Goal: Task Accomplishment & Management: Use online tool/utility

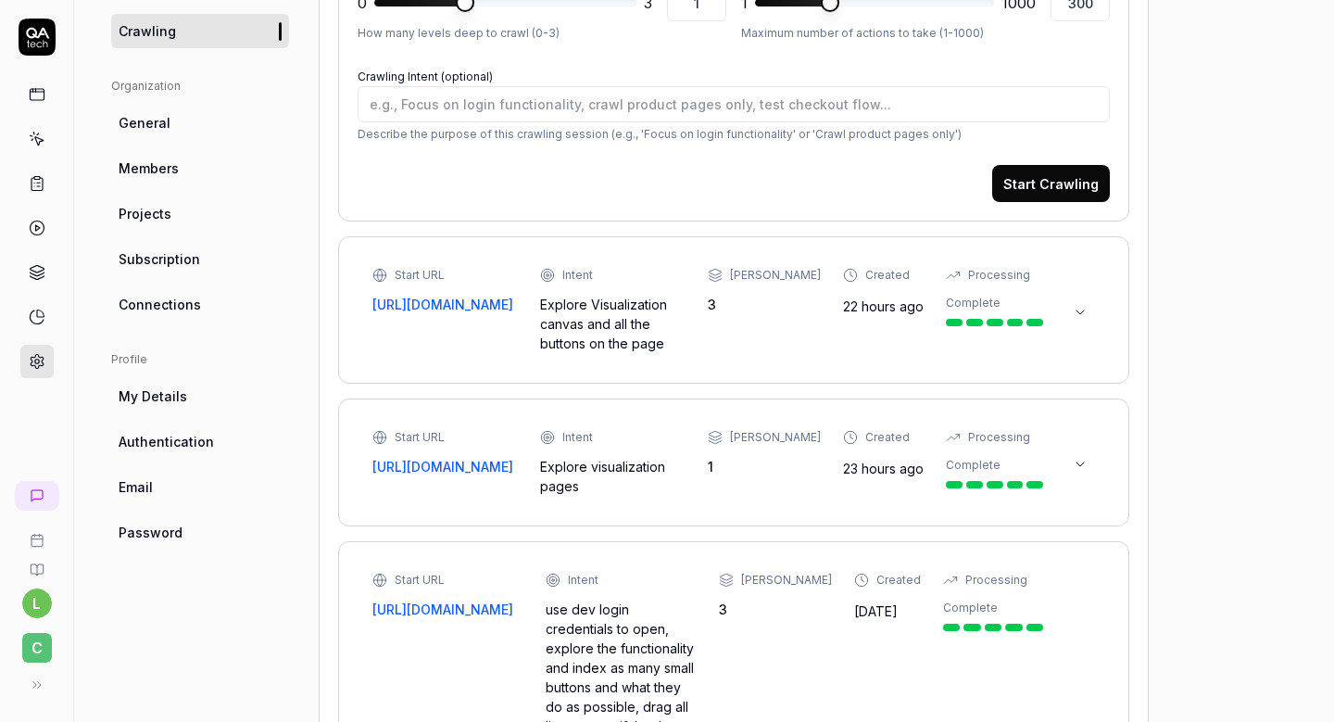
scroll to position [555, 0]
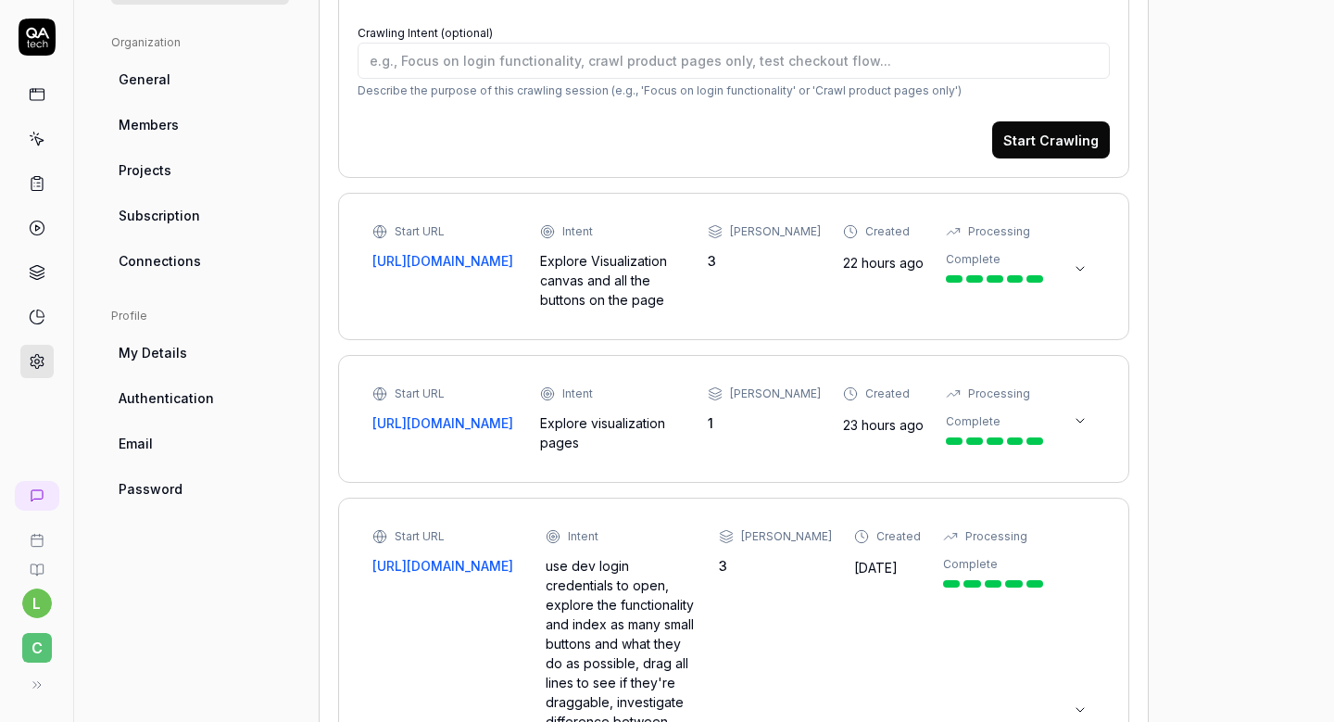
click at [1111, 261] on div "Start URL [URL][DOMAIN_NAME] Intent Explore Visualization canvas and all the bu…" at bounding box center [733, 266] width 791 height 147
click at [1091, 263] on button at bounding box center [1081, 269] width 30 height 30
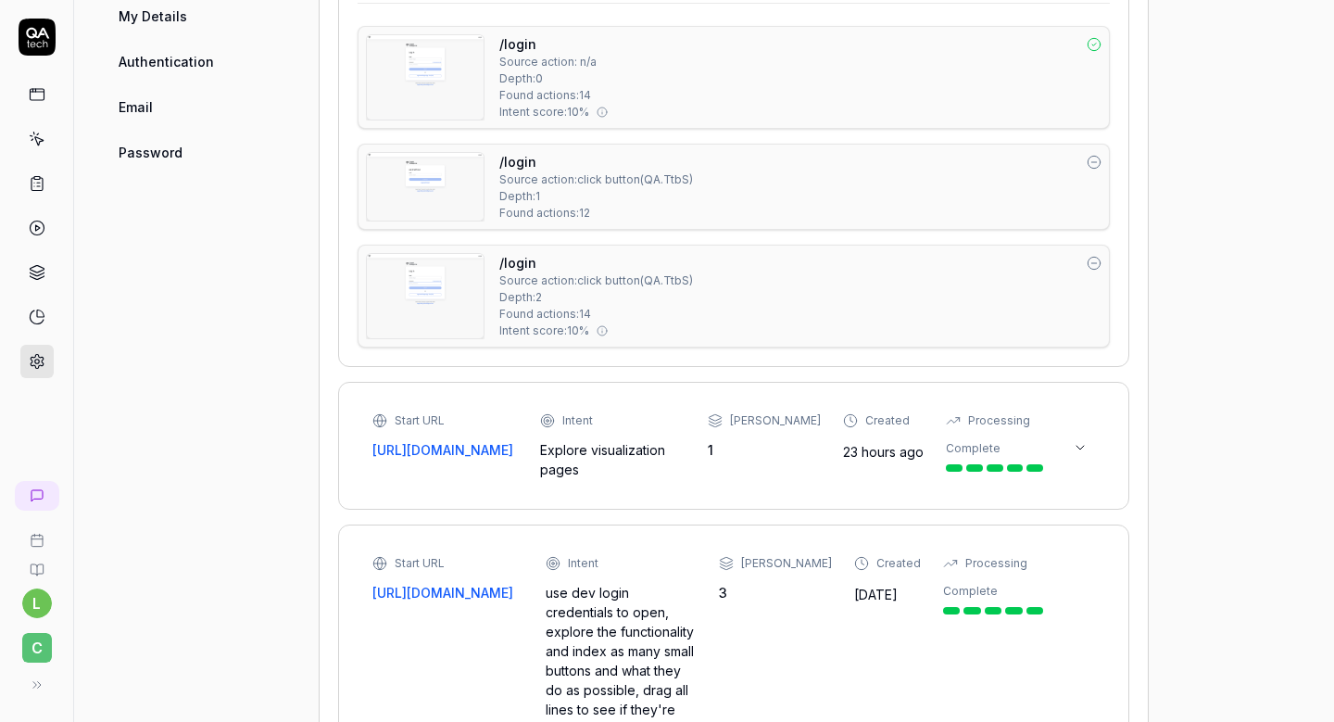
scroll to position [892, 0]
click at [1080, 448] on icon at bounding box center [1080, 446] width 15 height 15
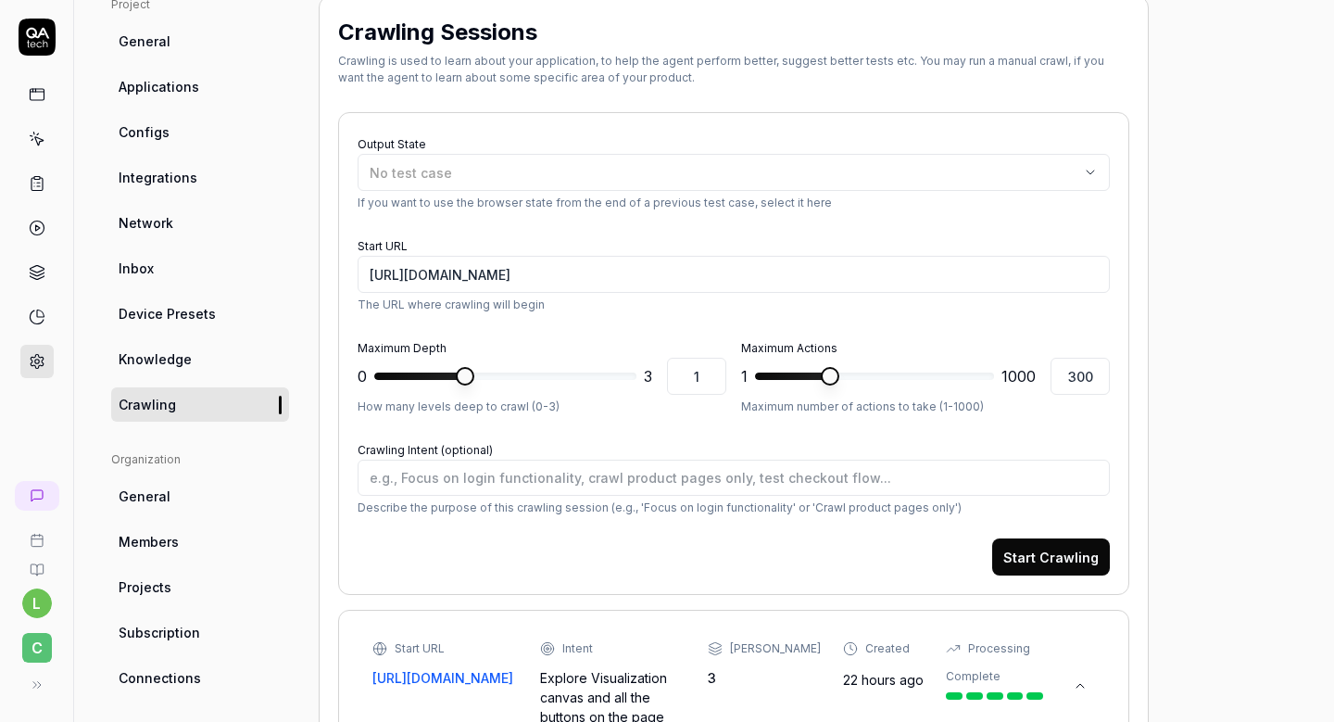
scroll to position [132, 0]
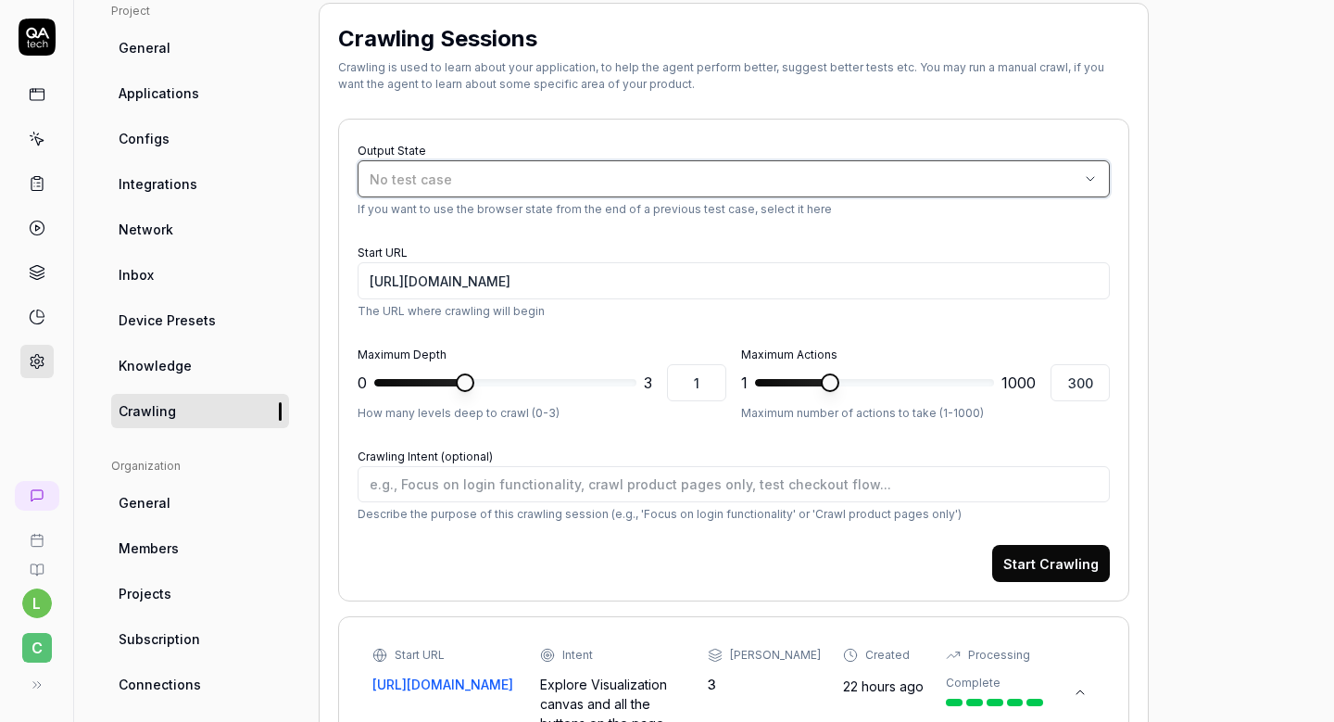
click at [544, 170] on div "No test case" at bounding box center [725, 179] width 710 height 19
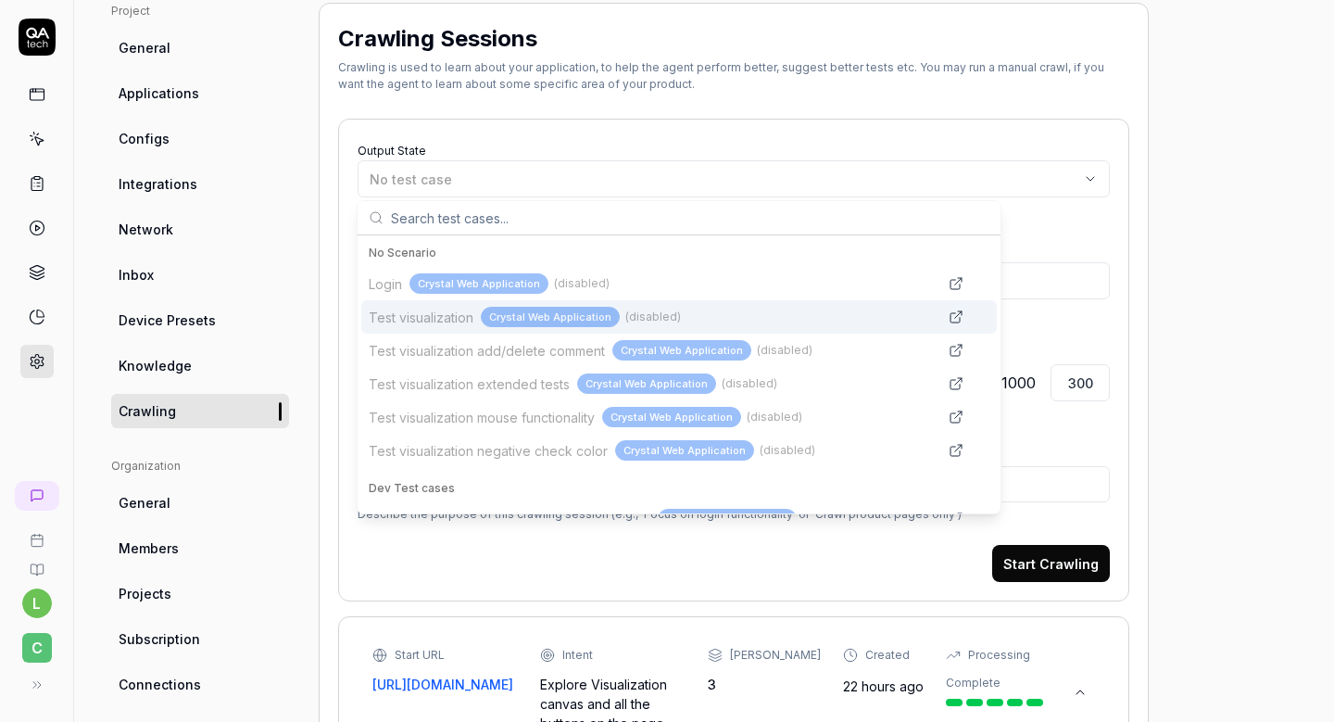
click at [513, 322] on div "Crystal Web Application" at bounding box center [550, 317] width 139 height 21
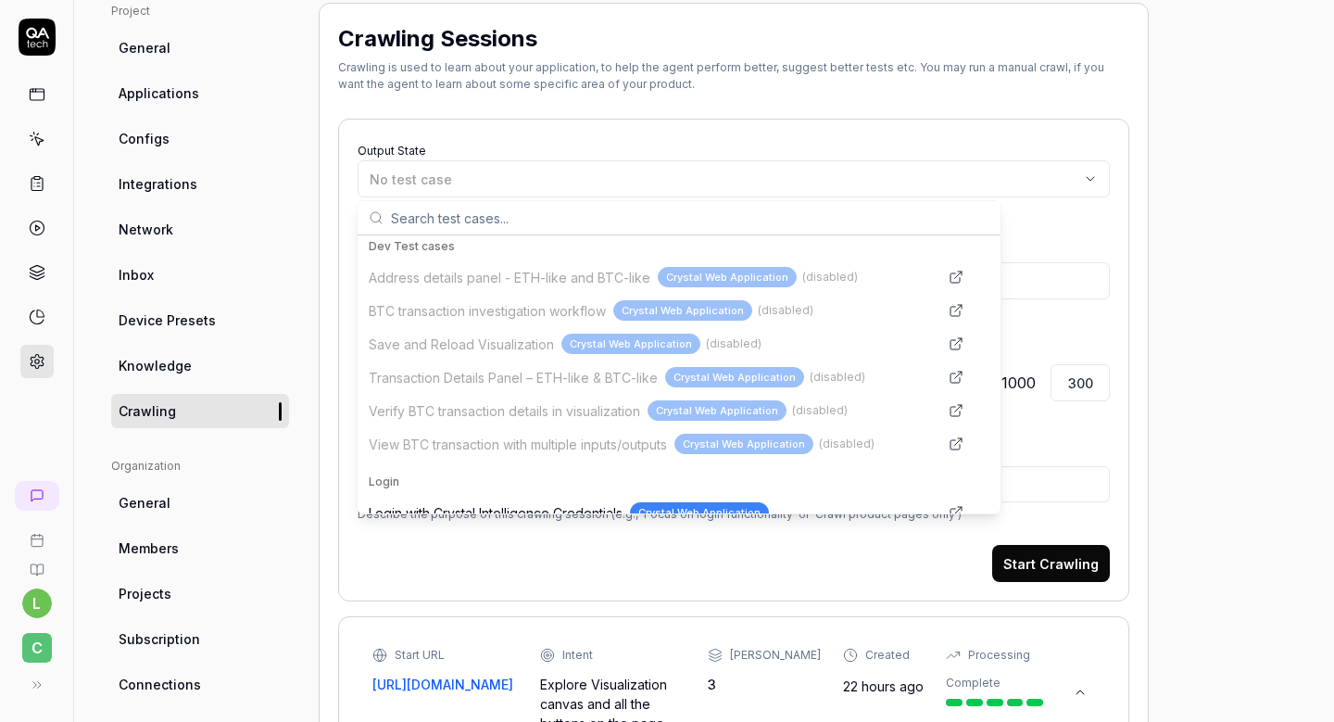
scroll to position [397, 0]
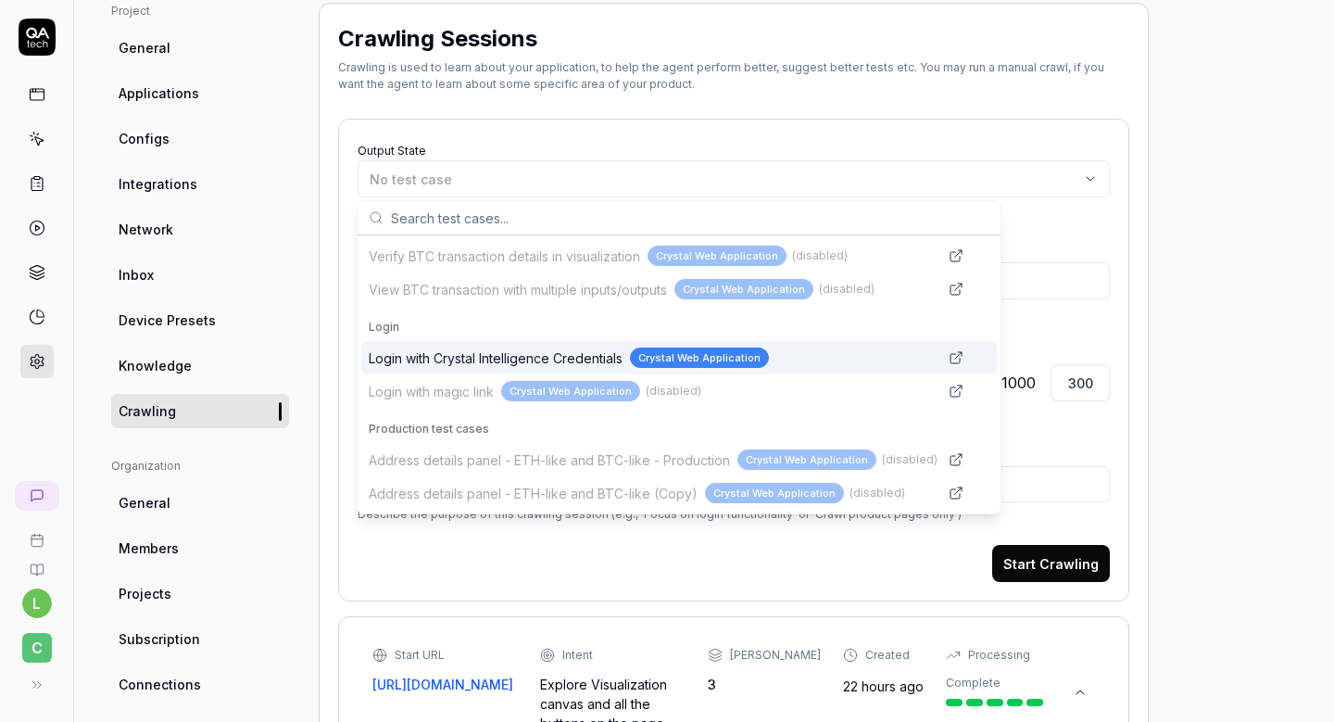
click at [797, 354] on div "Login with Crystal Intelligence Credentials Crystal Web Application" at bounding box center [653, 357] width 569 height 21
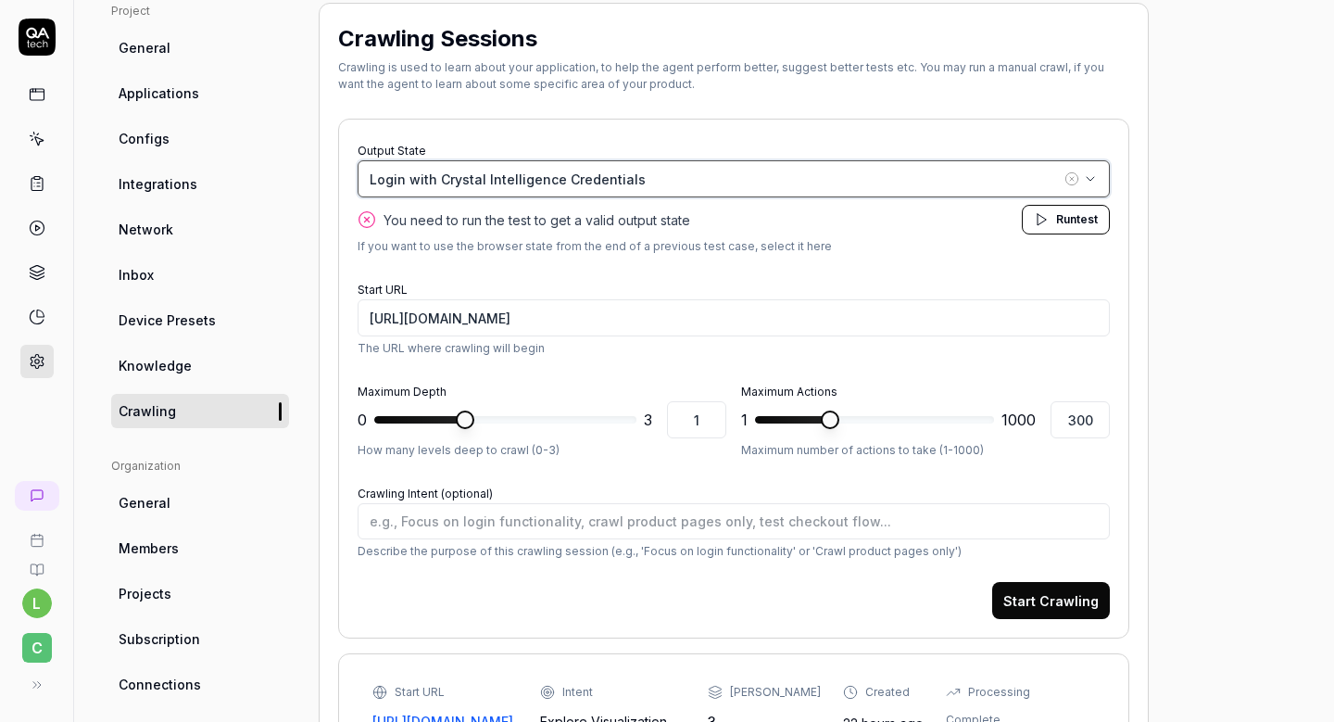
click at [792, 178] on div "Login with Crystal Intelligence Credentials" at bounding box center [715, 179] width 691 height 19
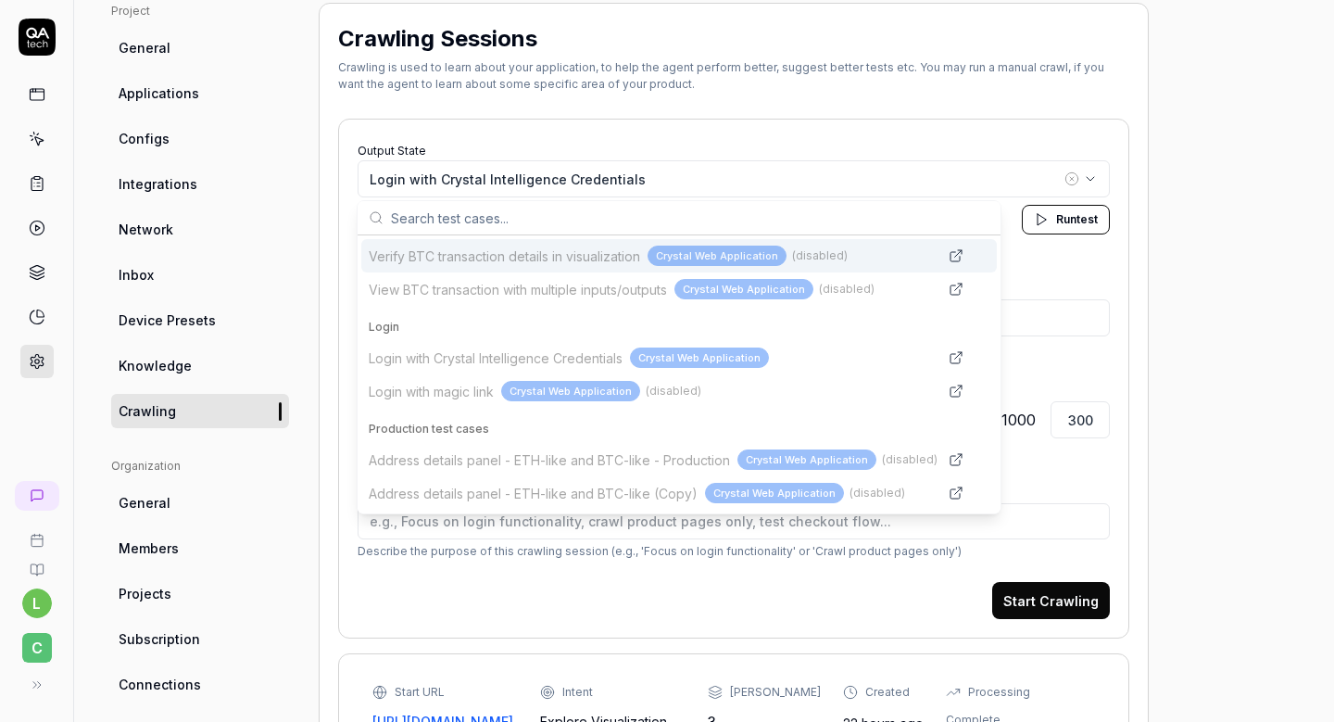
click at [700, 130] on div "Output State Login with Crystal Intelligence Credentials You need to run the te…" at bounding box center [733, 379] width 791 height 520
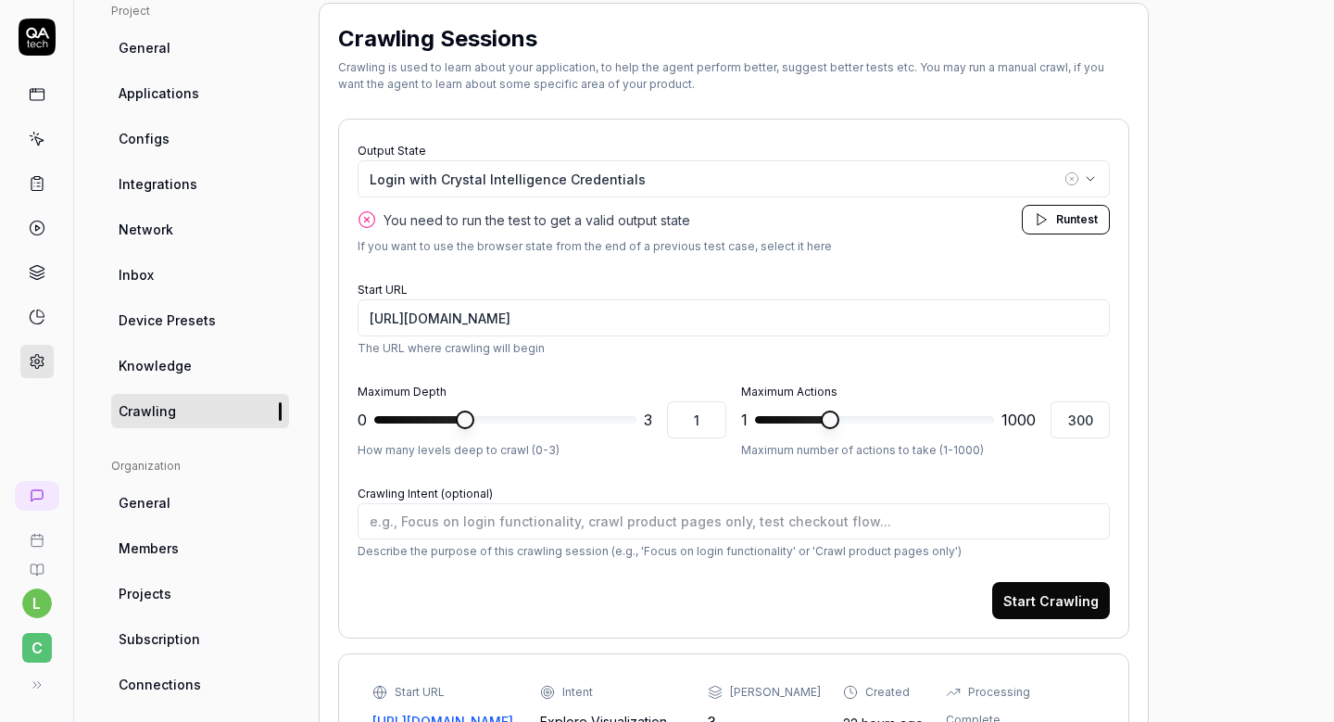
click at [32, 126] on link at bounding box center [36, 138] width 33 height 33
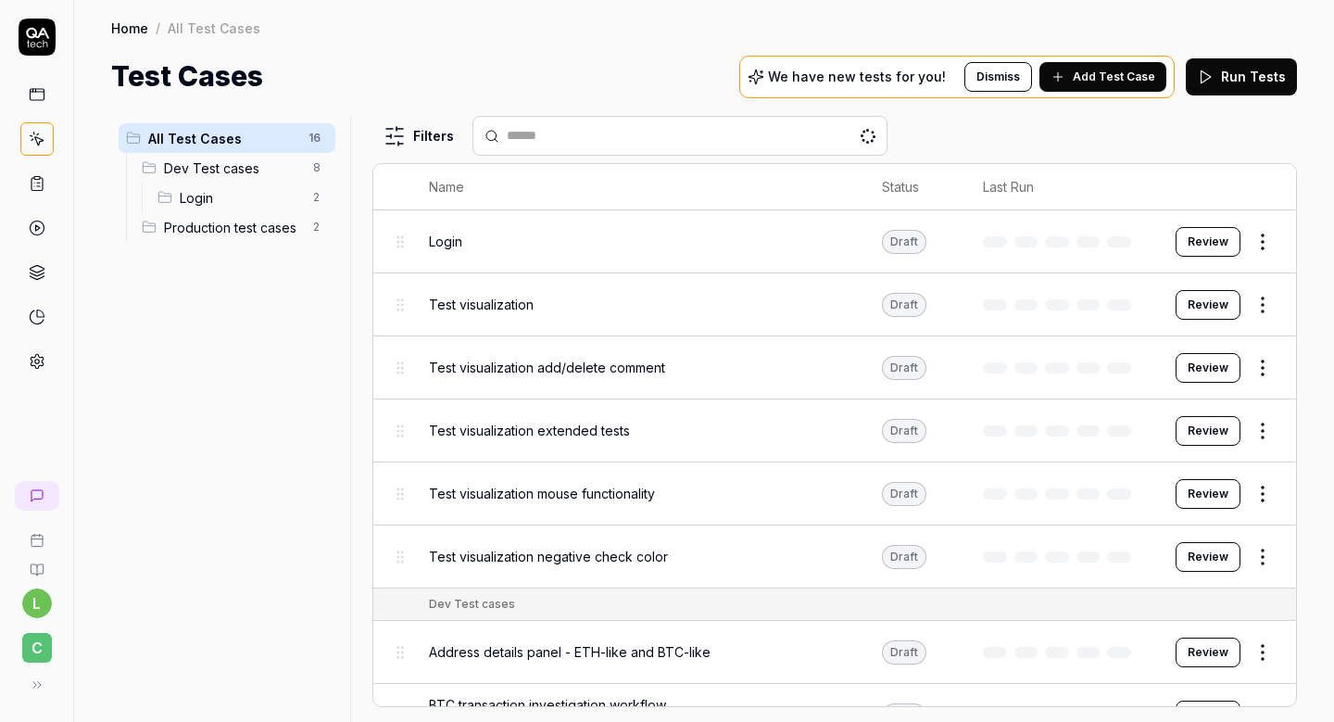
click at [272, 206] on span "Login" at bounding box center [241, 197] width 122 height 19
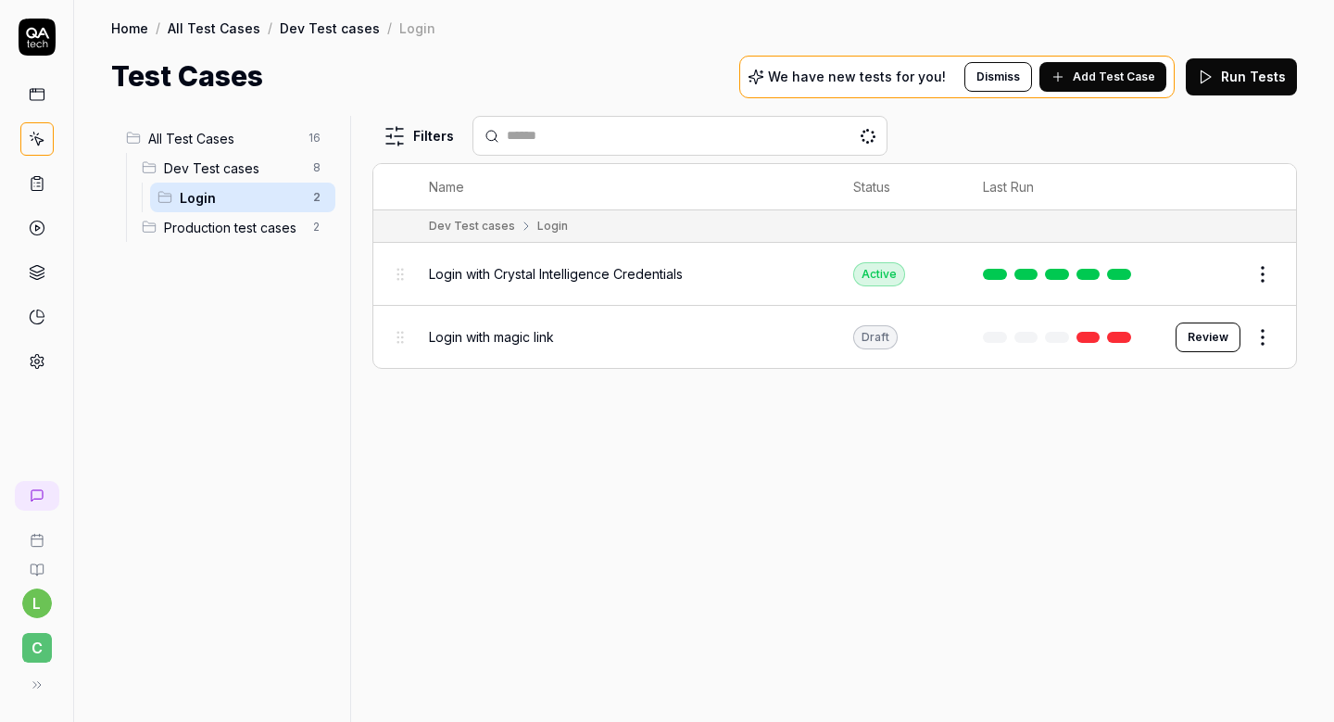
click at [275, 226] on span "Production test cases" at bounding box center [233, 227] width 138 height 19
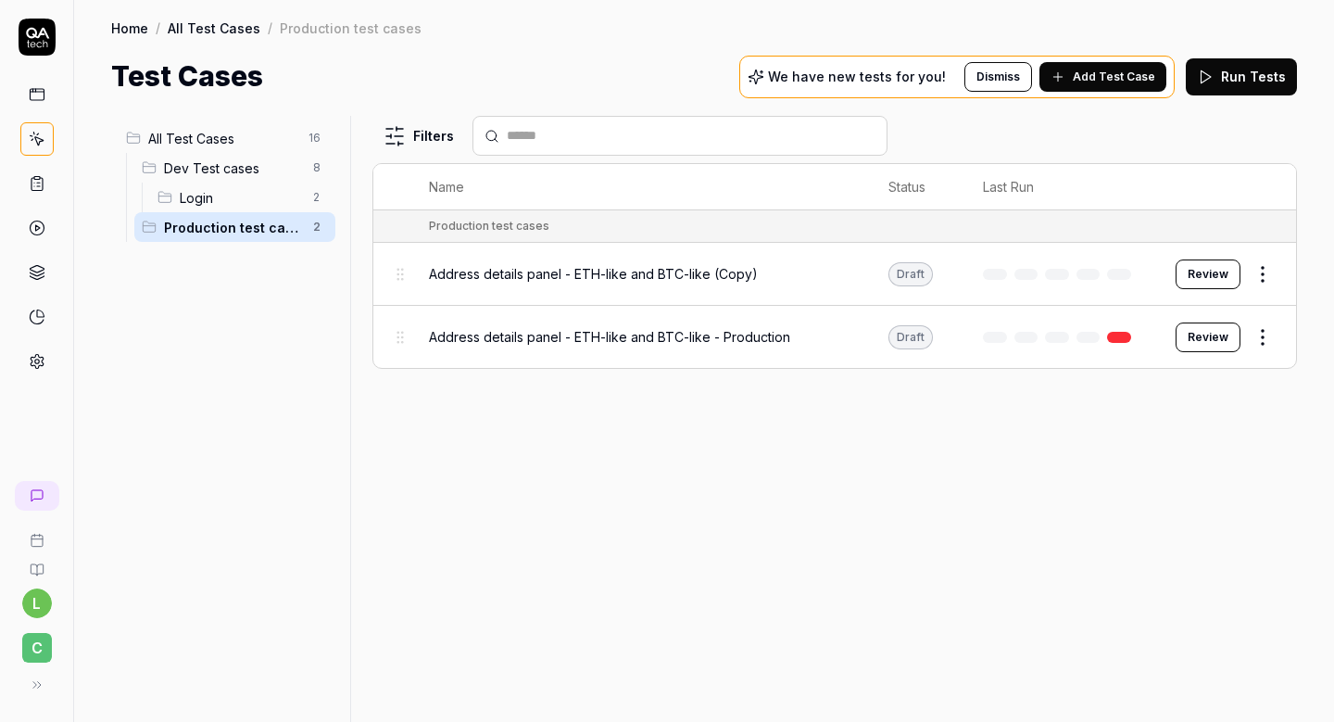
click at [190, 170] on span "Dev Test cases" at bounding box center [233, 167] width 138 height 19
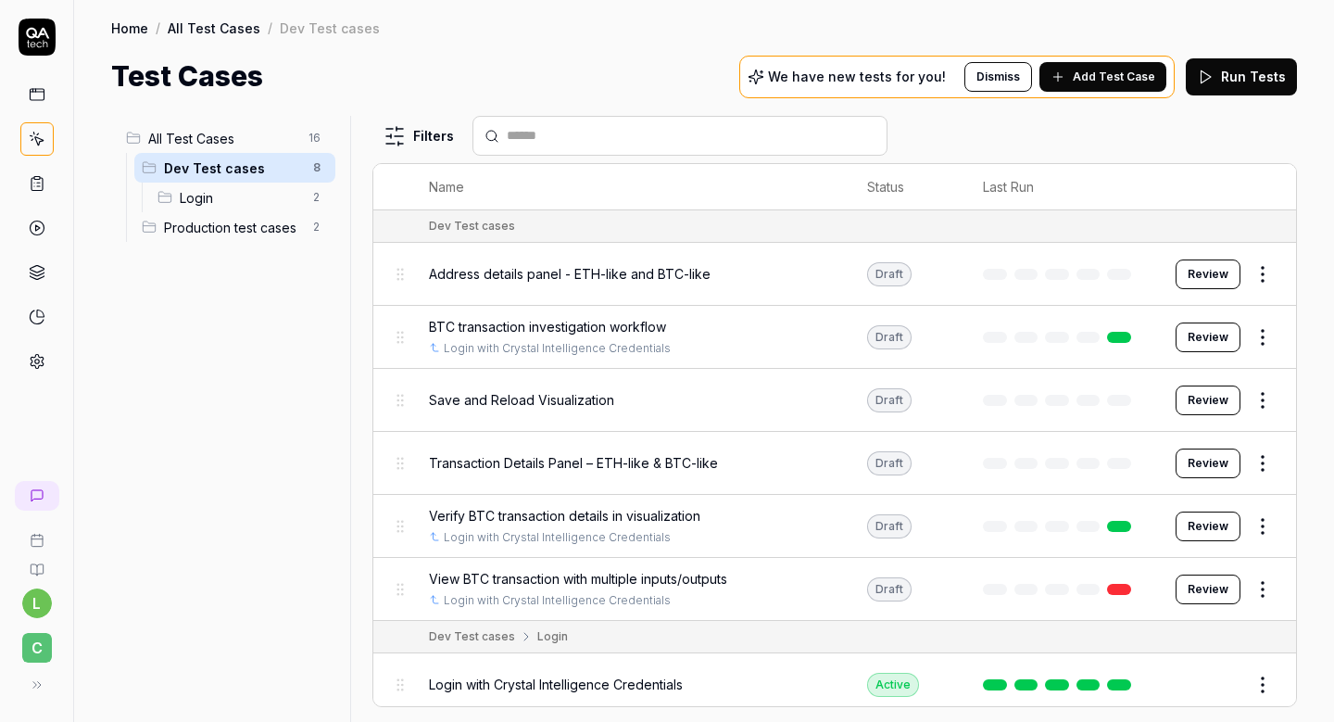
click at [726, 283] on div "Address details panel - ETH-like and BTC-like" at bounding box center [629, 274] width 401 height 40
click at [686, 277] on body "l C Home / All Test Cases / Dev Test cases Home / All Test Cases / Dev Test cas…" at bounding box center [667, 419] width 1334 height 839
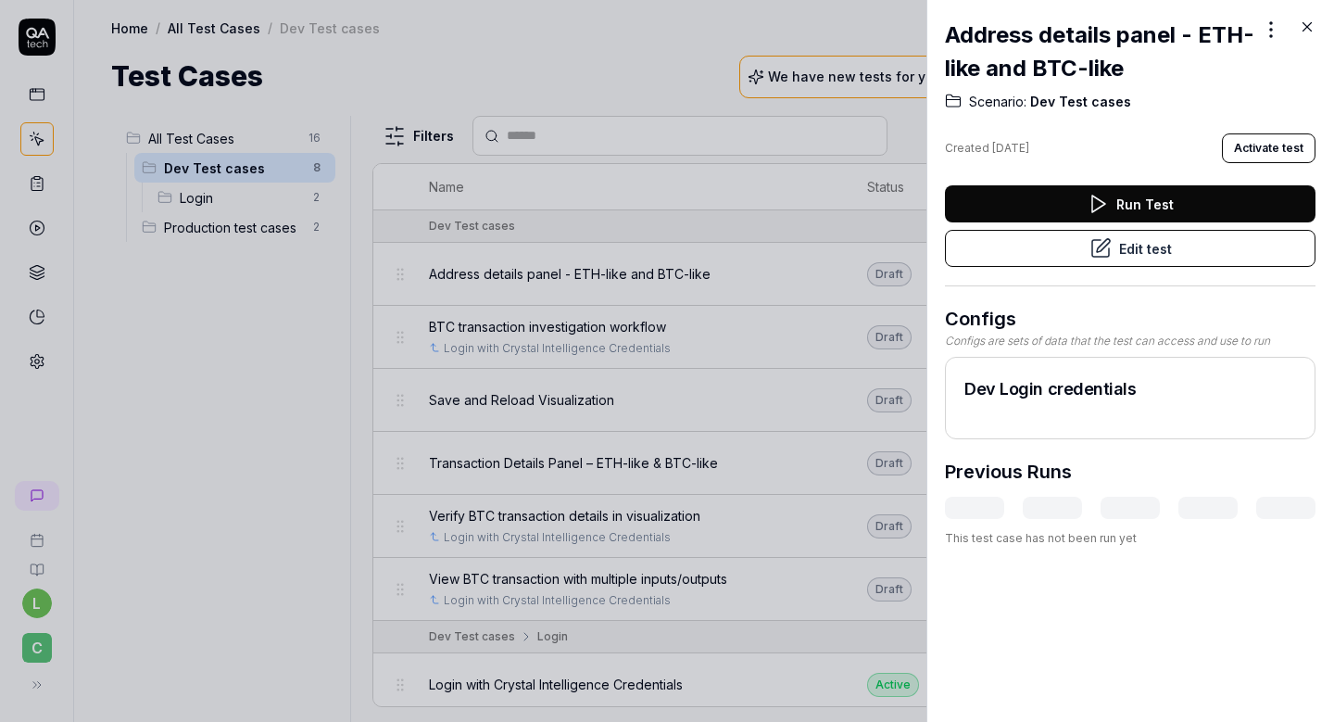
click at [1148, 247] on button "Edit test" at bounding box center [1130, 248] width 371 height 37
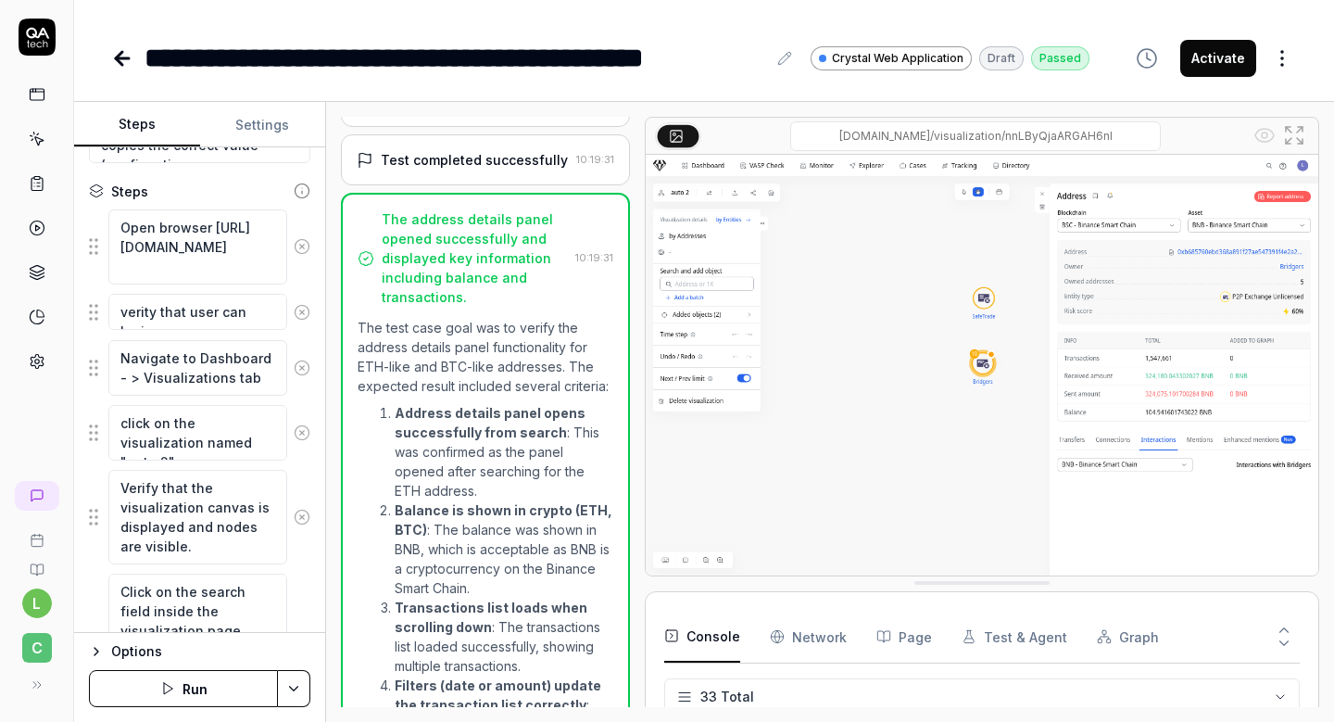
scroll to position [445, 0]
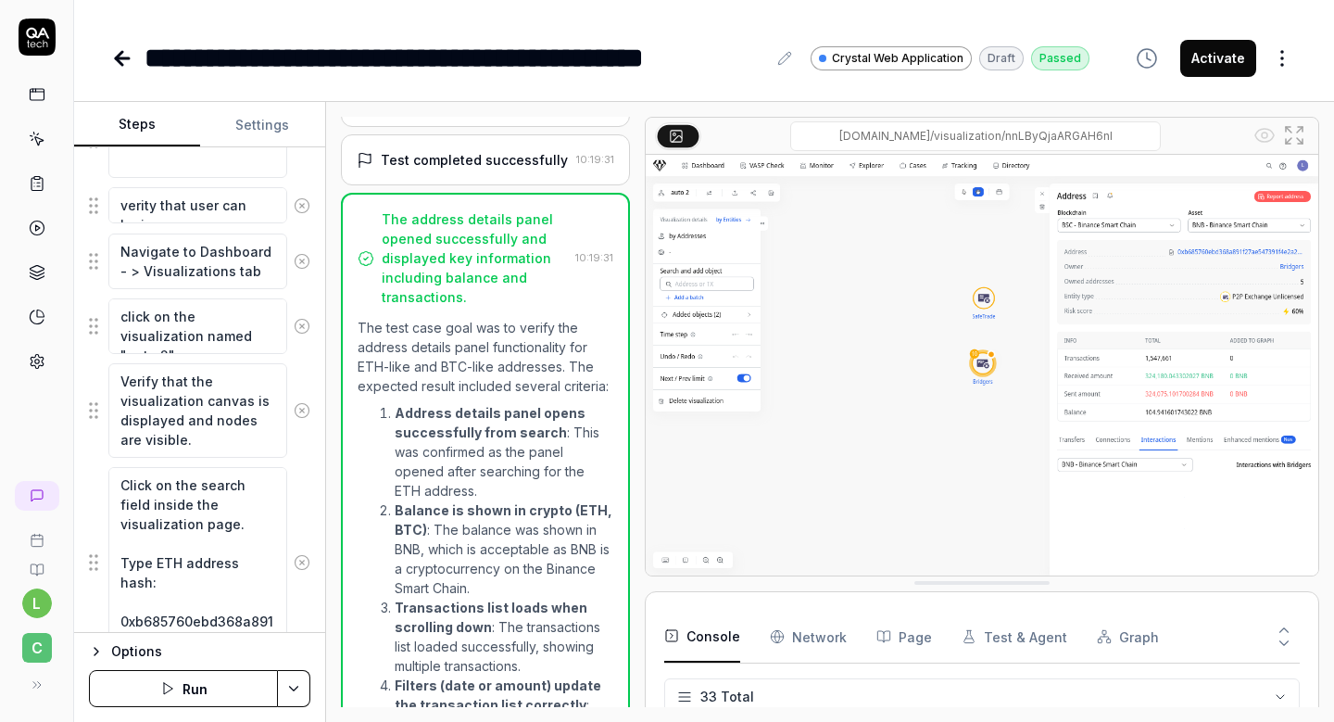
click at [1198, 65] on button "Activate" at bounding box center [1218, 58] width 76 height 37
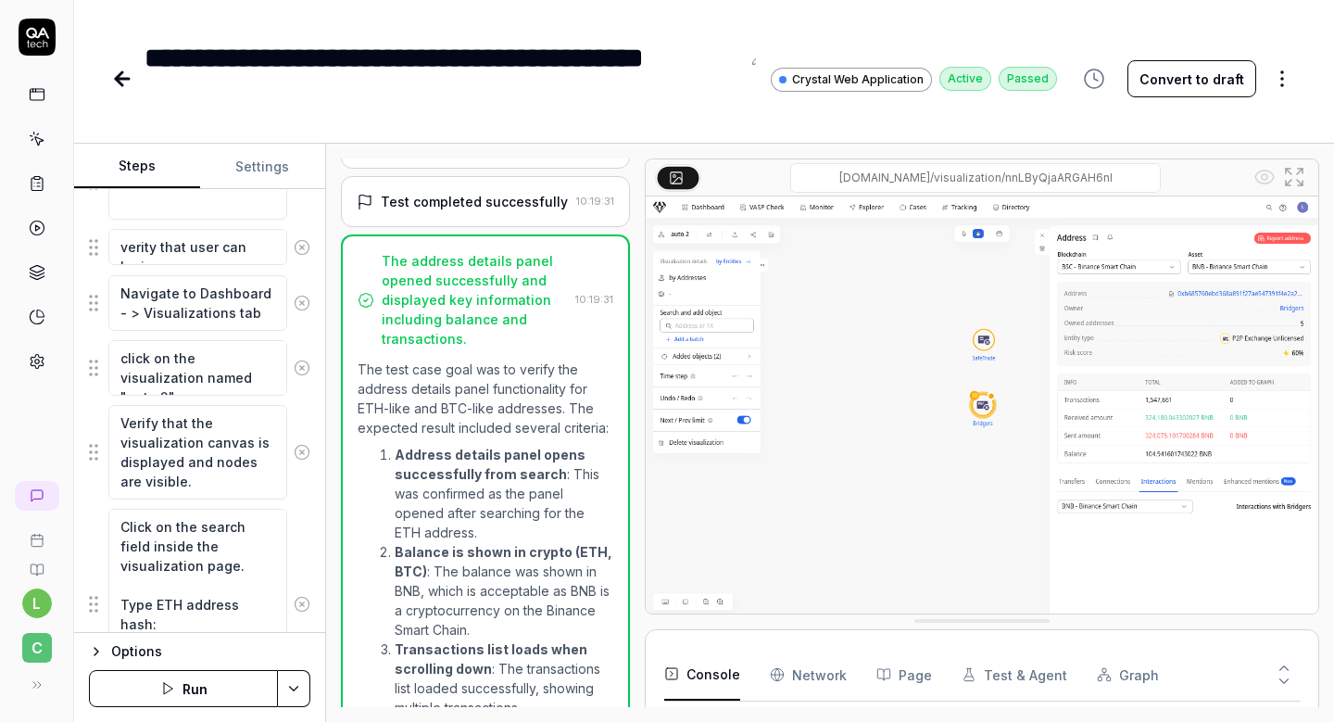
click at [120, 83] on icon at bounding box center [119, 78] width 6 height 13
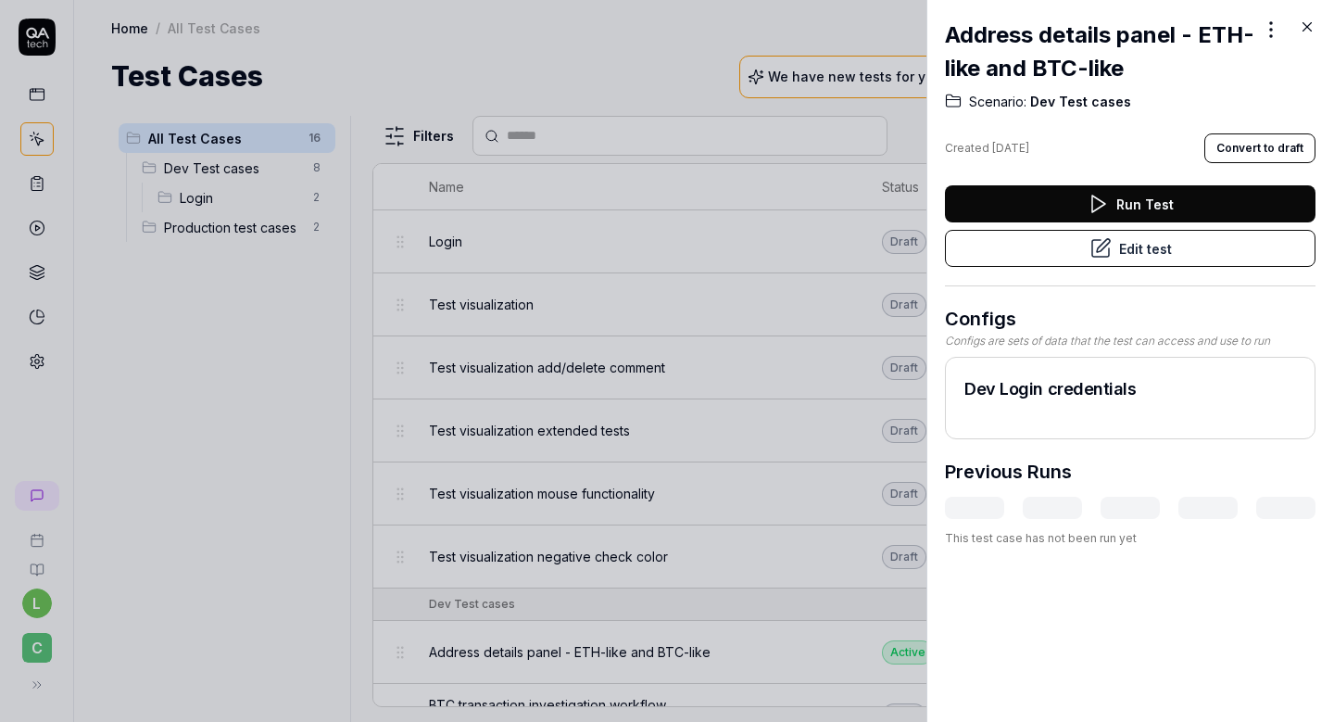
click at [1305, 32] on icon at bounding box center [1307, 27] width 17 height 17
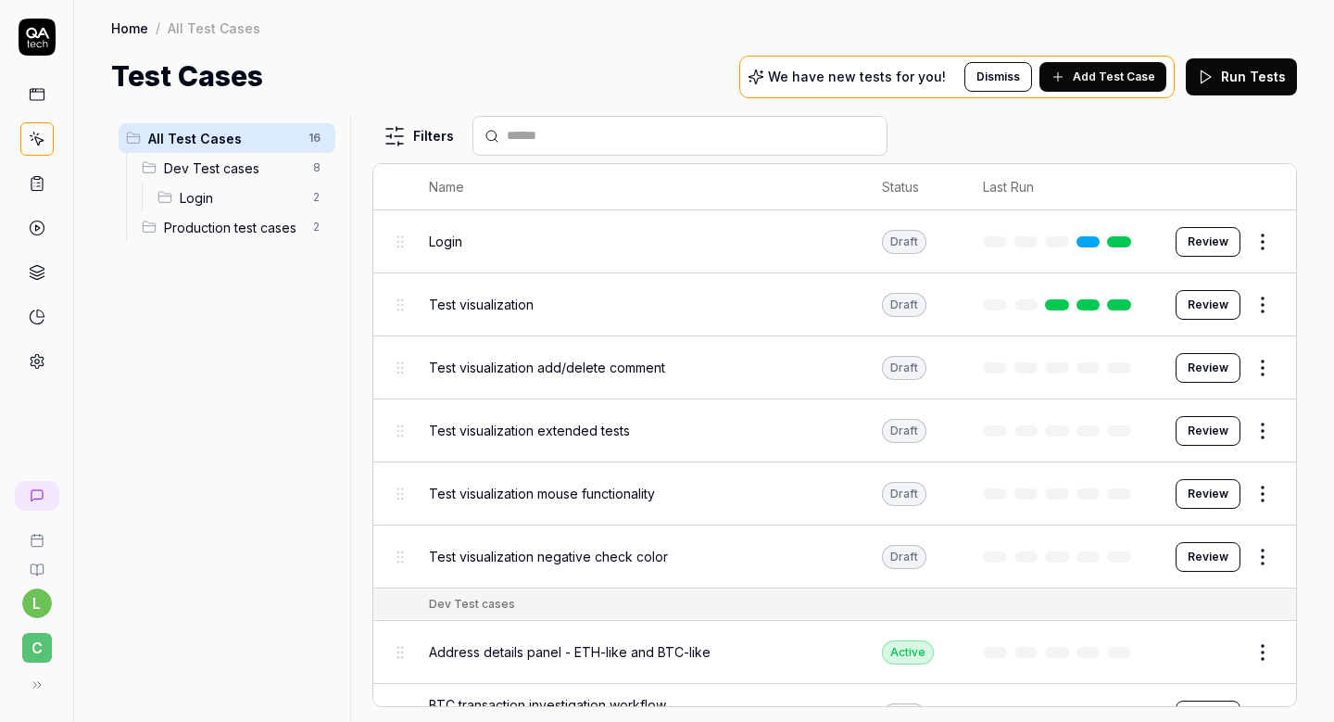
click at [234, 166] on span "Dev Test cases" at bounding box center [233, 167] width 138 height 19
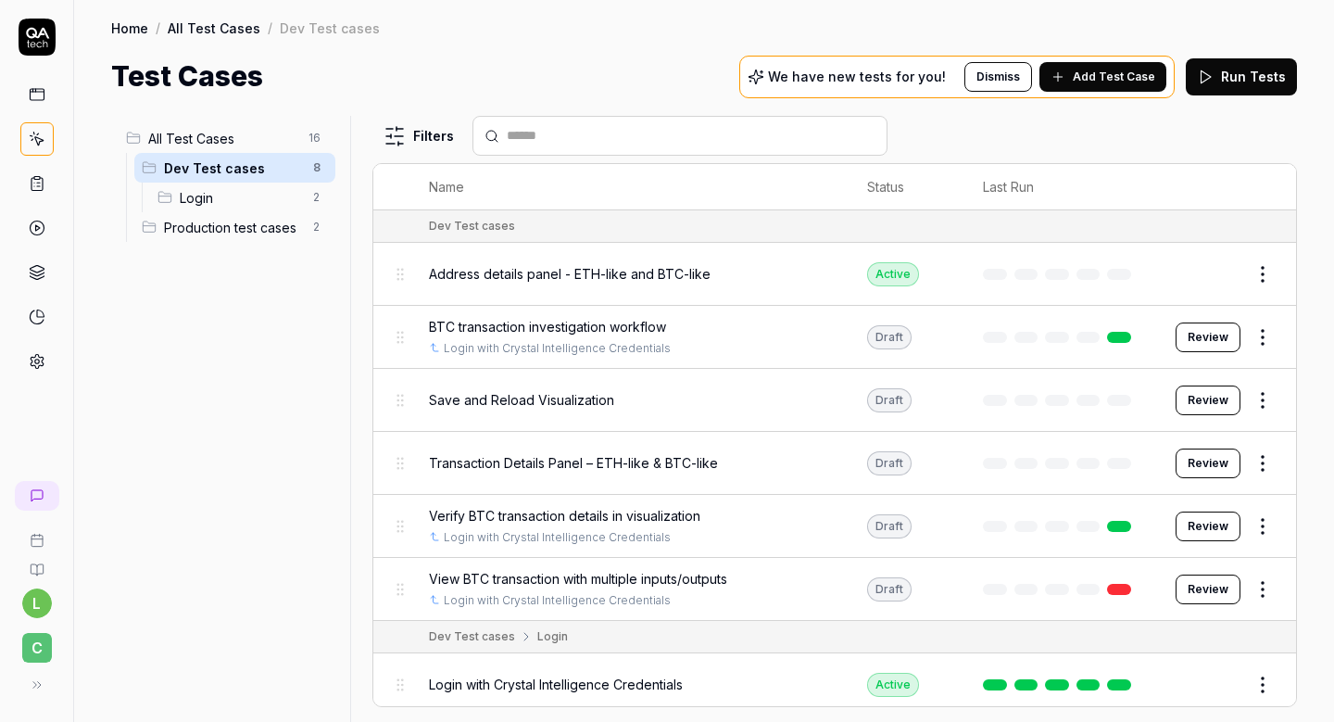
click at [531, 404] on span "Save and Reload Visualization" at bounding box center [521, 399] width 185 height 19
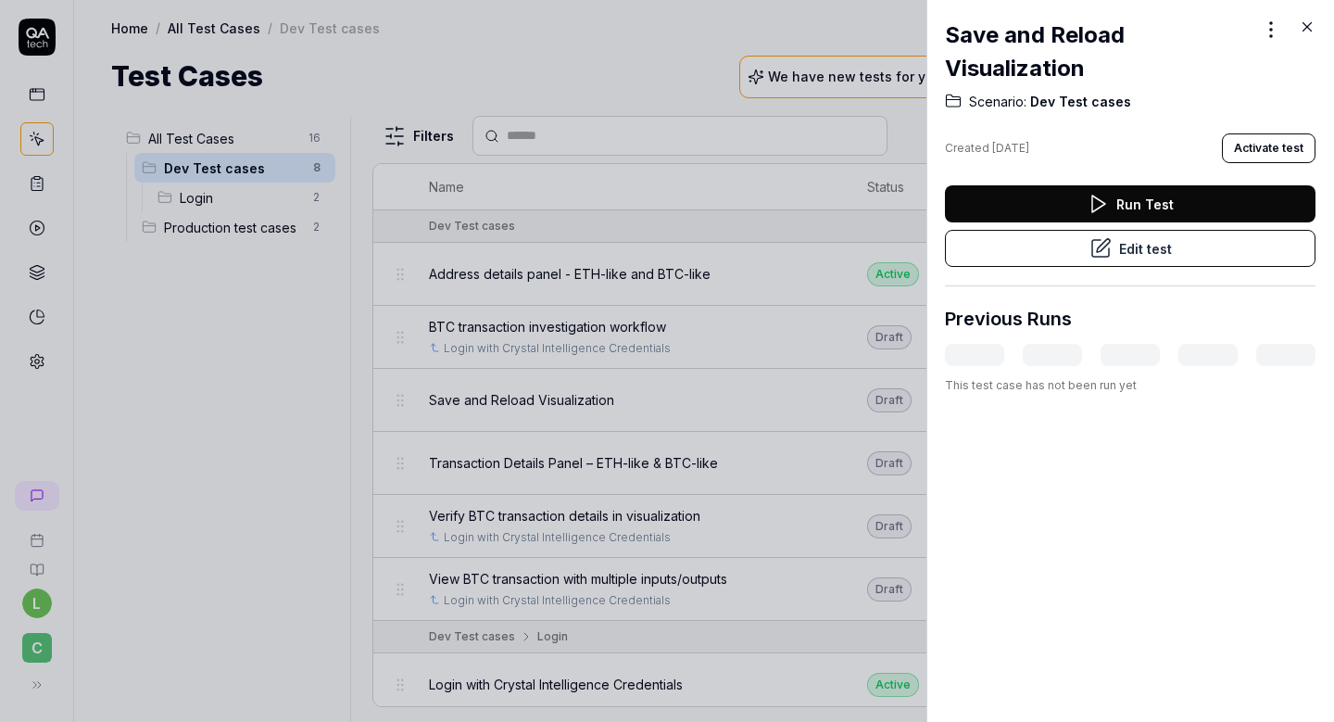
click at [1040, 242] on button "Edit test" at bounding box center [1130, 248] width 371 height 37
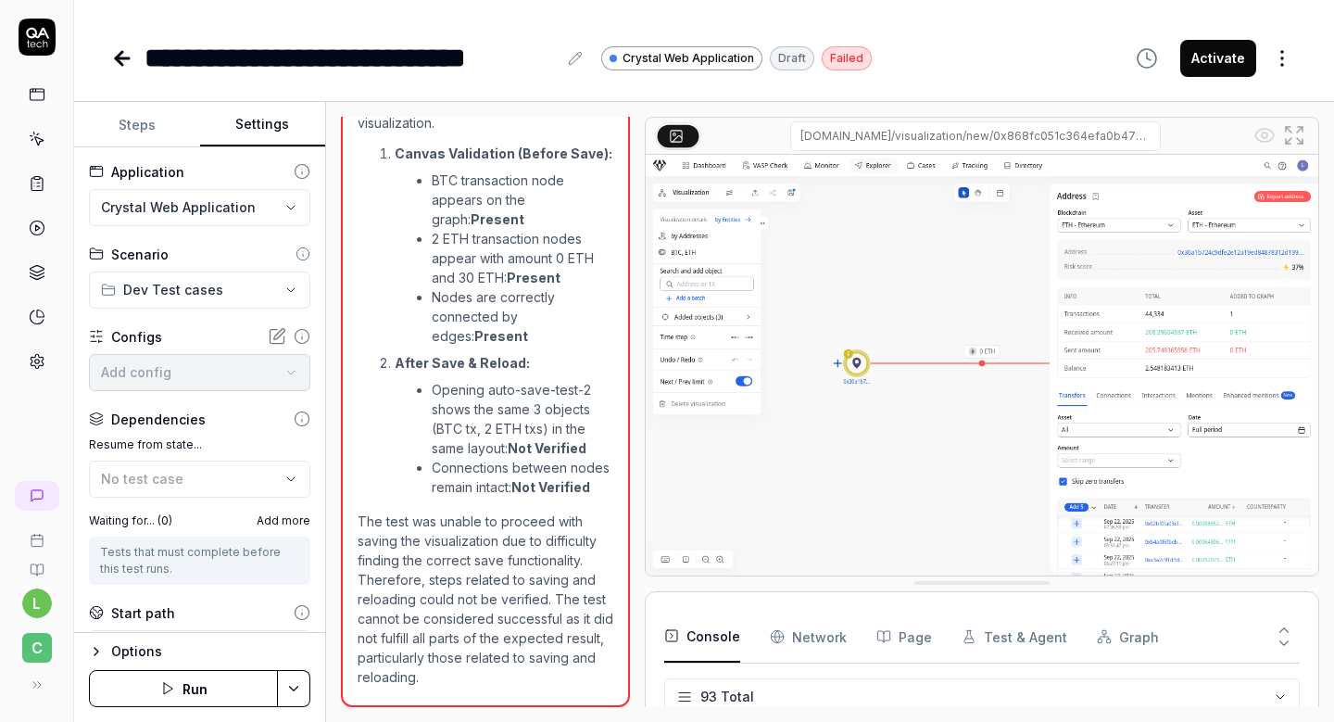
click at [266, 143] on button "Settings" at bounding box center [263, 125] width 126 height 44
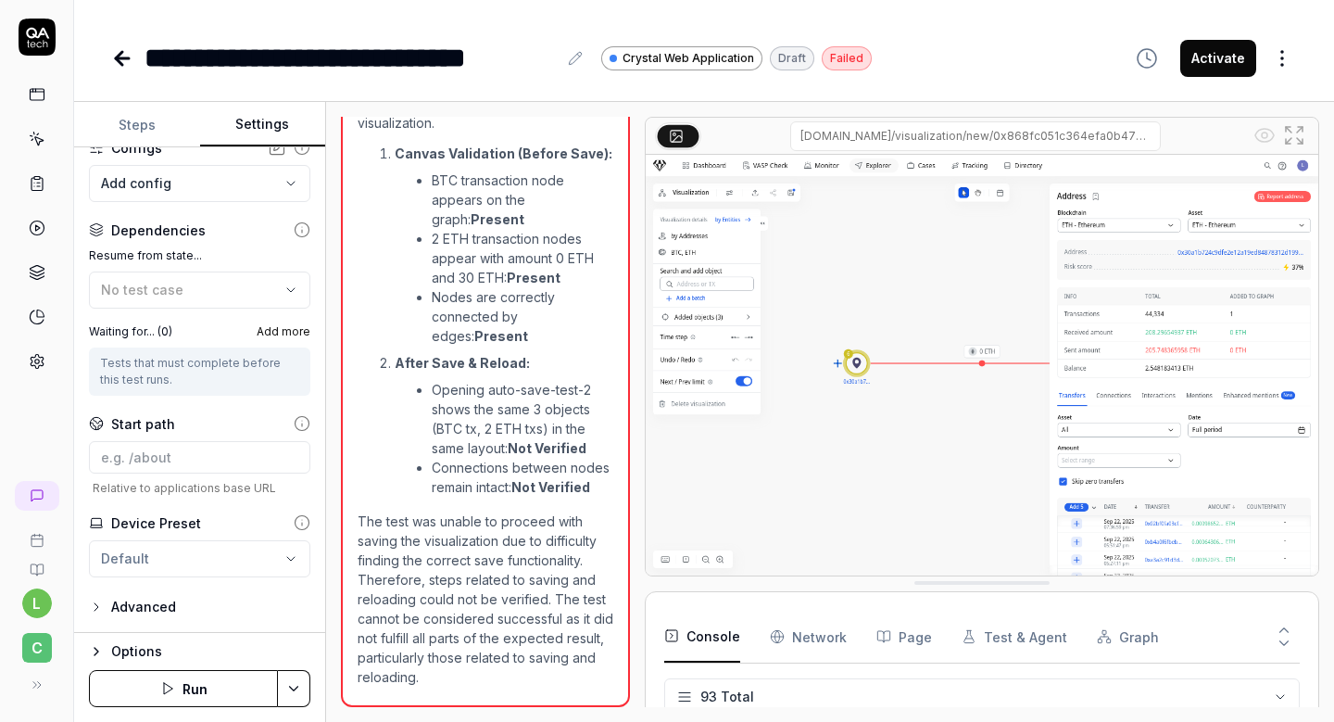
click at [102, 653] on icon "button" at bounding box center [96, 651] width 15 height 15
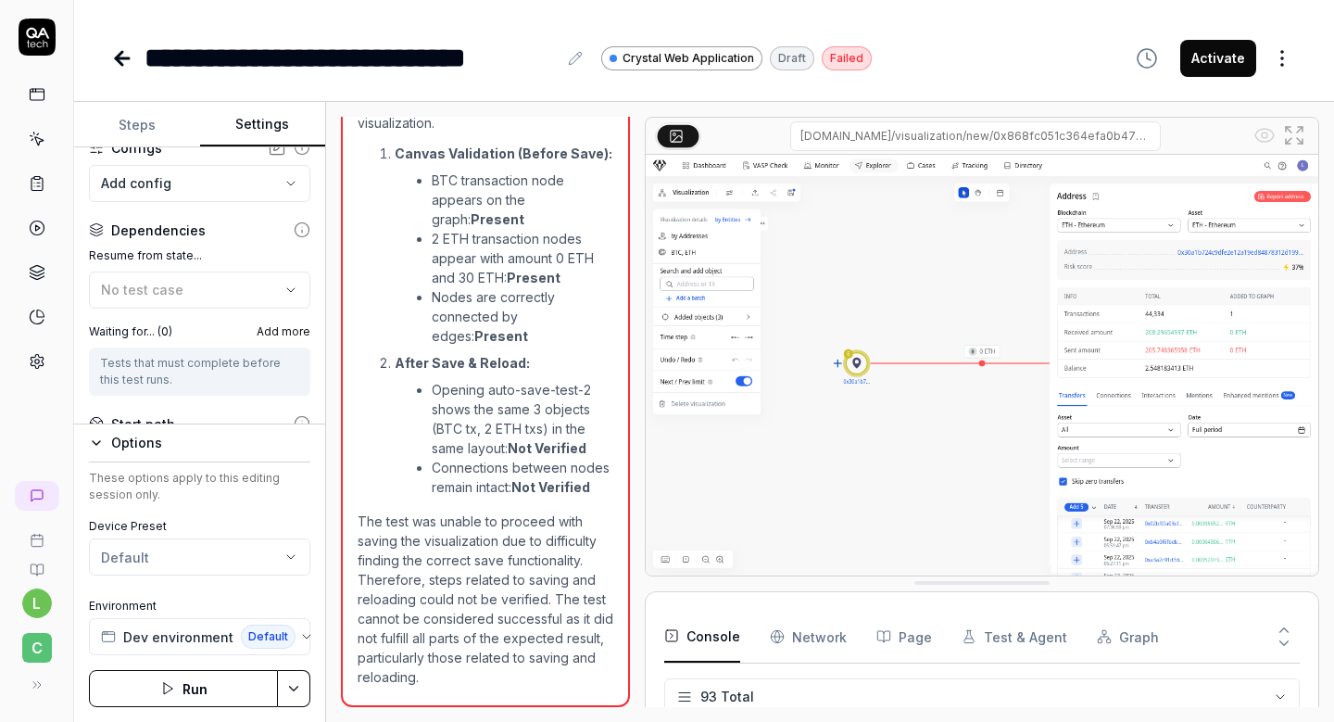
click at [94, 444] on icon "button" at bounding box center [96, 442] width 15 height 15
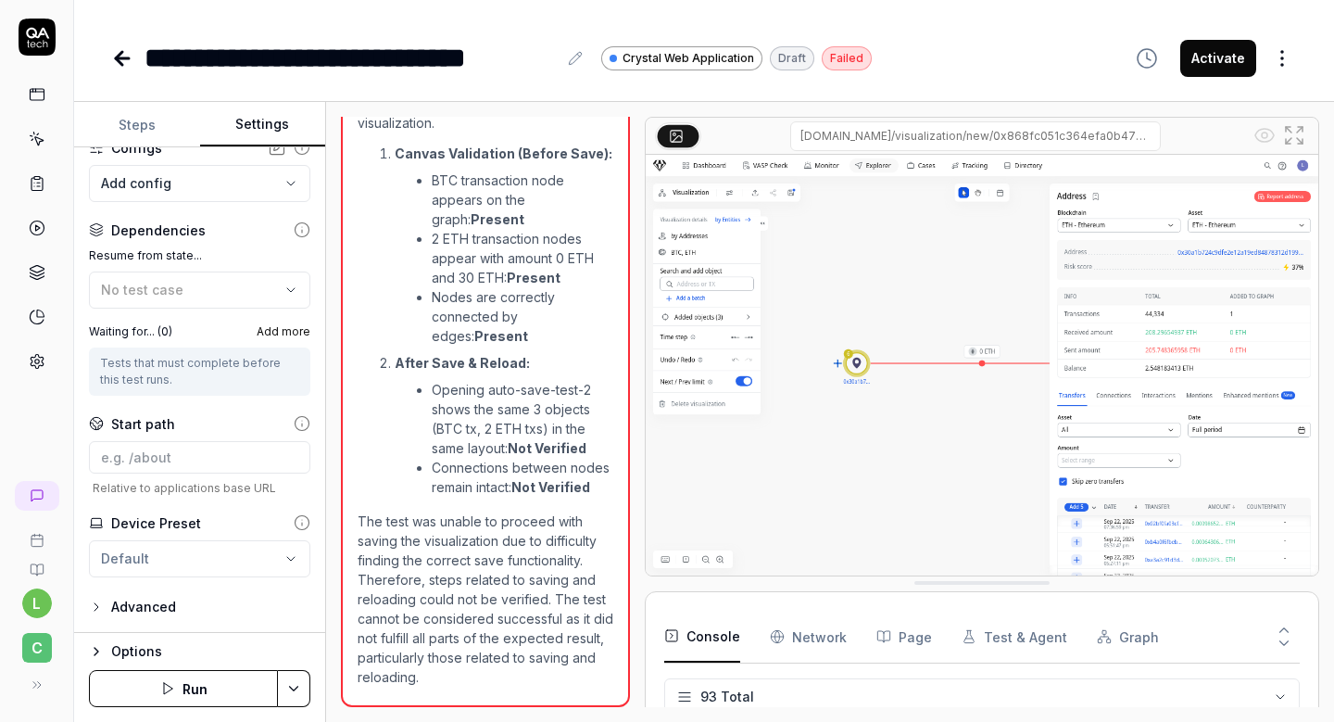
click at [100, 606] on icon "button" at bounding box center [96, 606] width 15 height 15
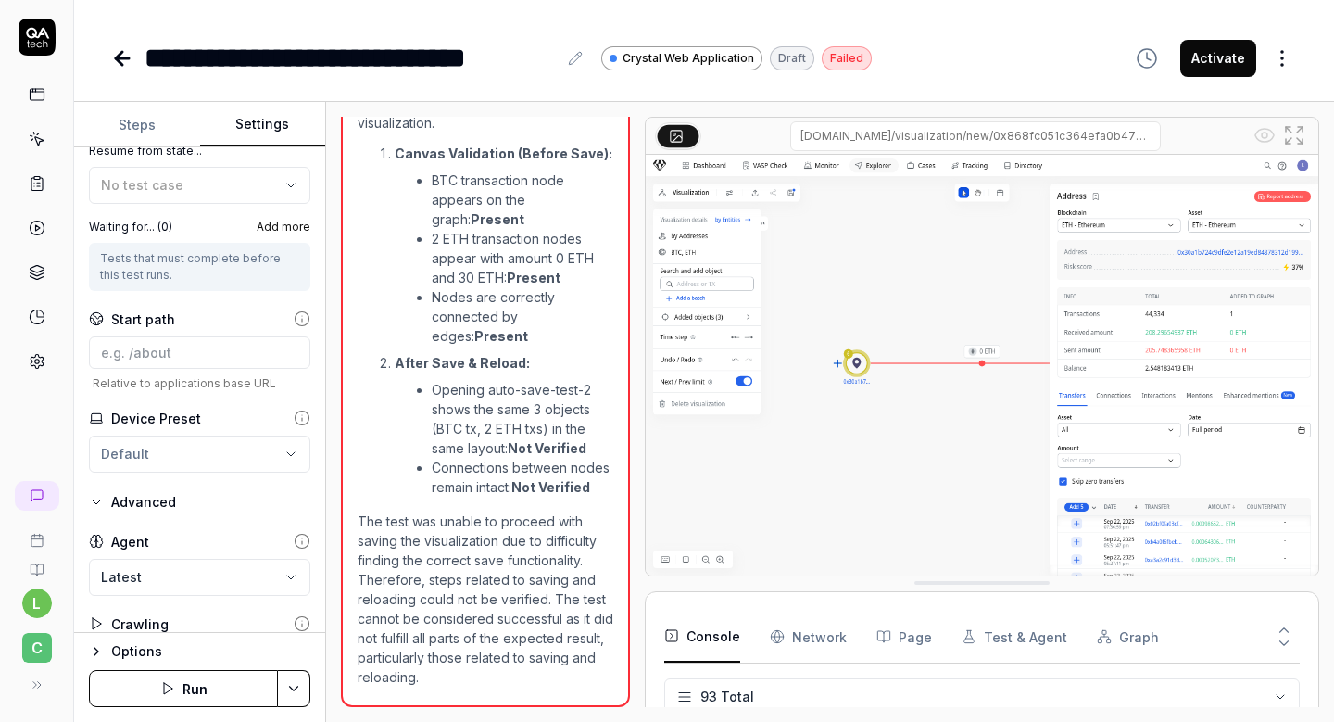
click at [94, 504] on icon "button" at bounding box center [96, 502] width 15 height 15
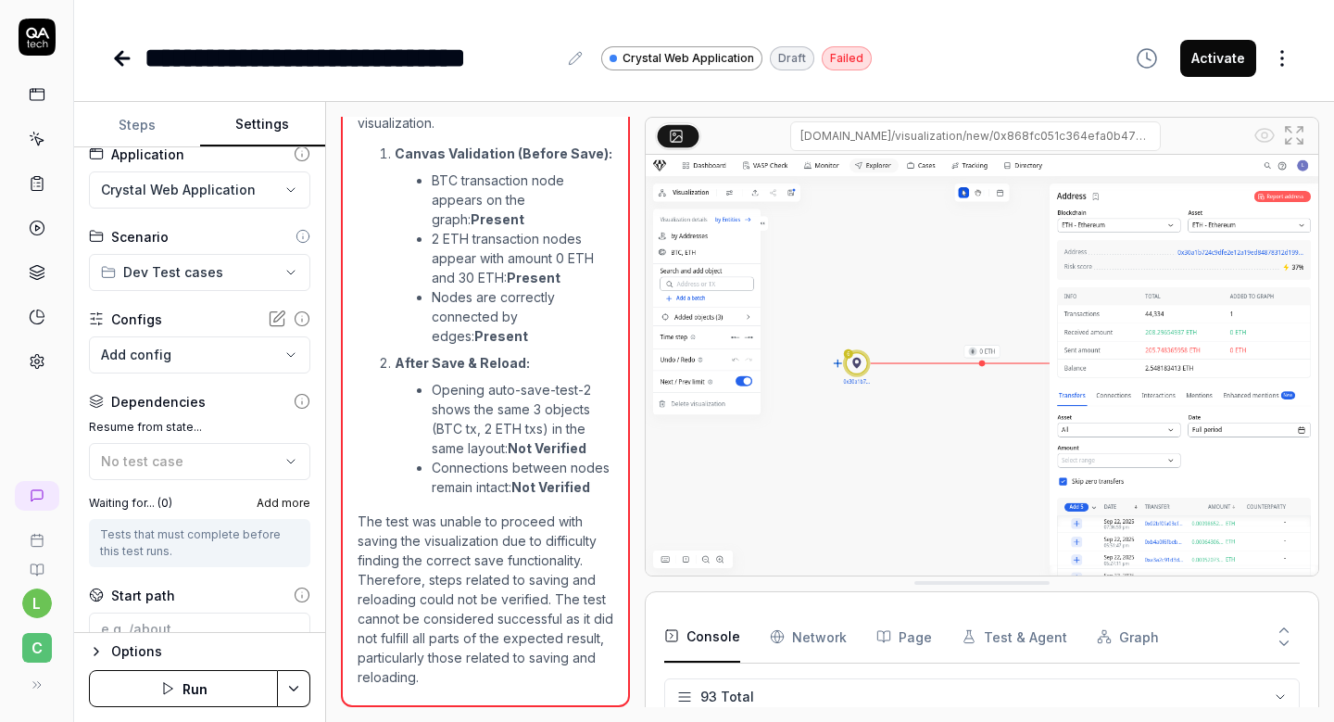
scroll to position [0, 0]
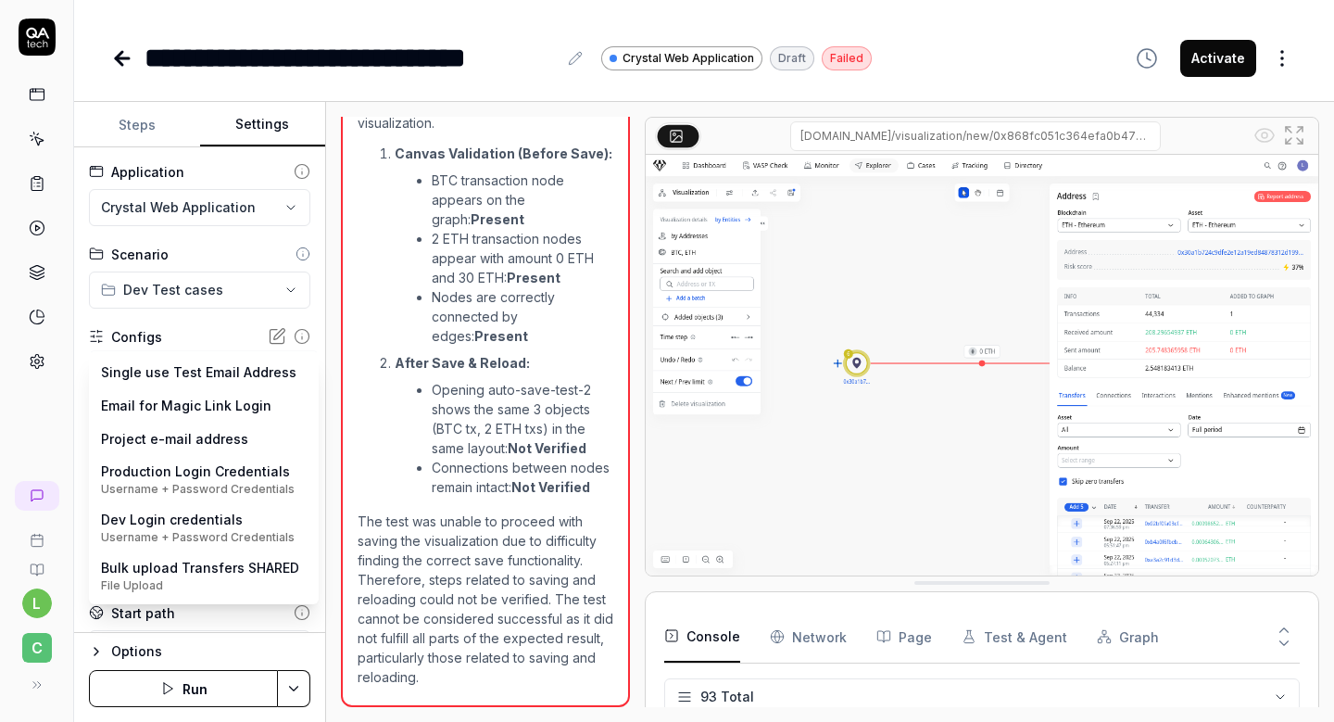
click at [277, 374] on body "**********" at bounding box center [667, 419] width 1334 height 839
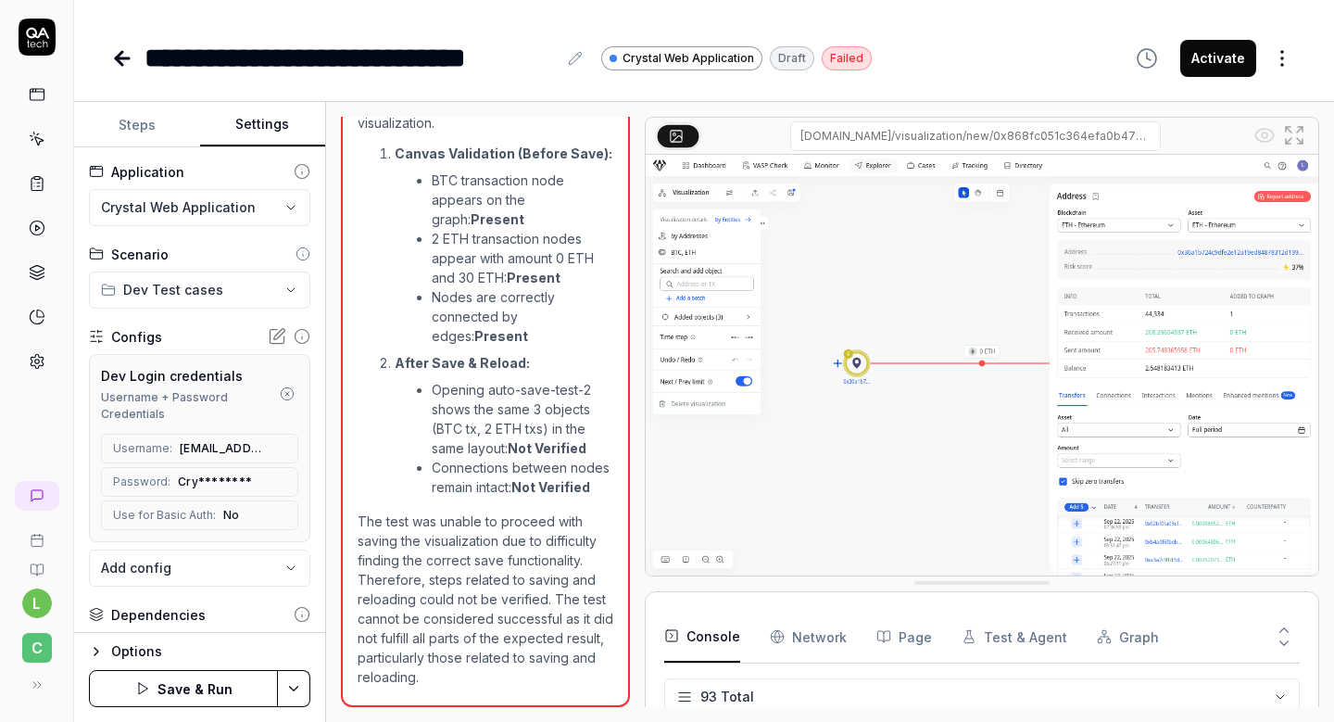
click at [132, 125] on button "Steps" at bounding box center [137, 125] width 126 height 44
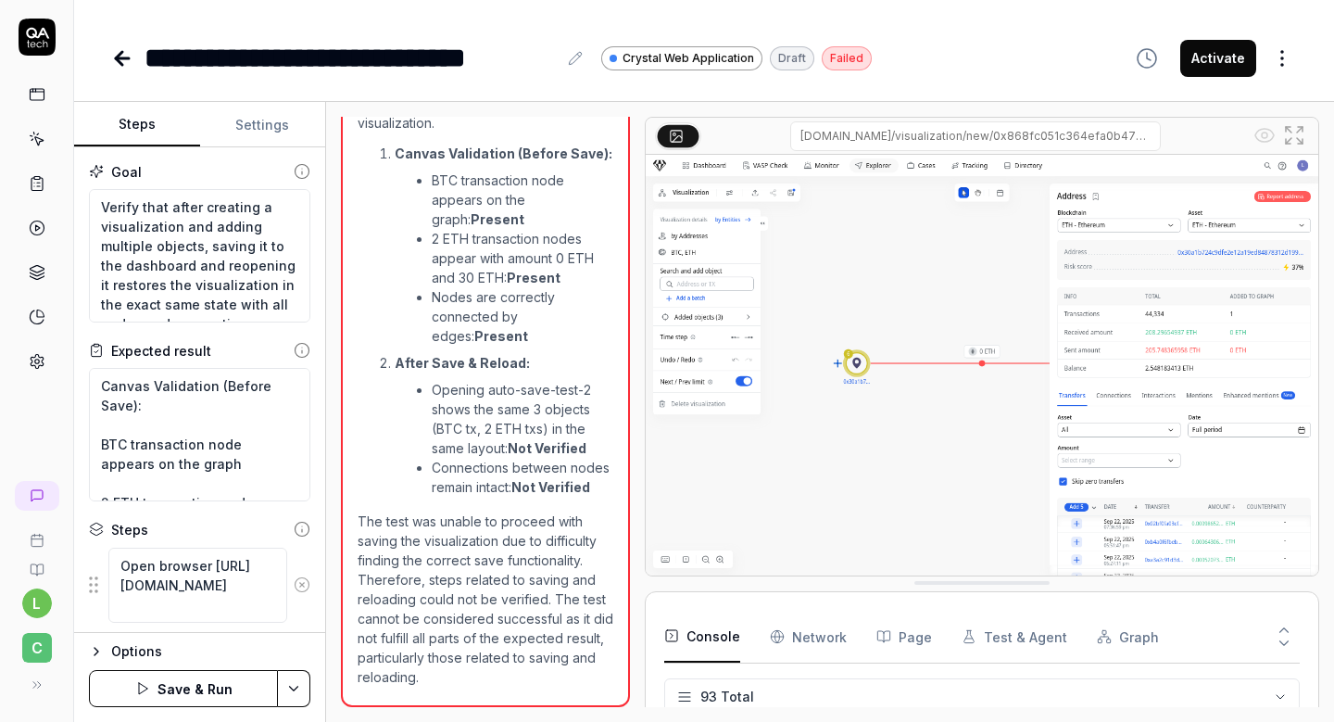
click at [291, 687] on html "**********" at bounding box center [667, 419] width 1334 height 839
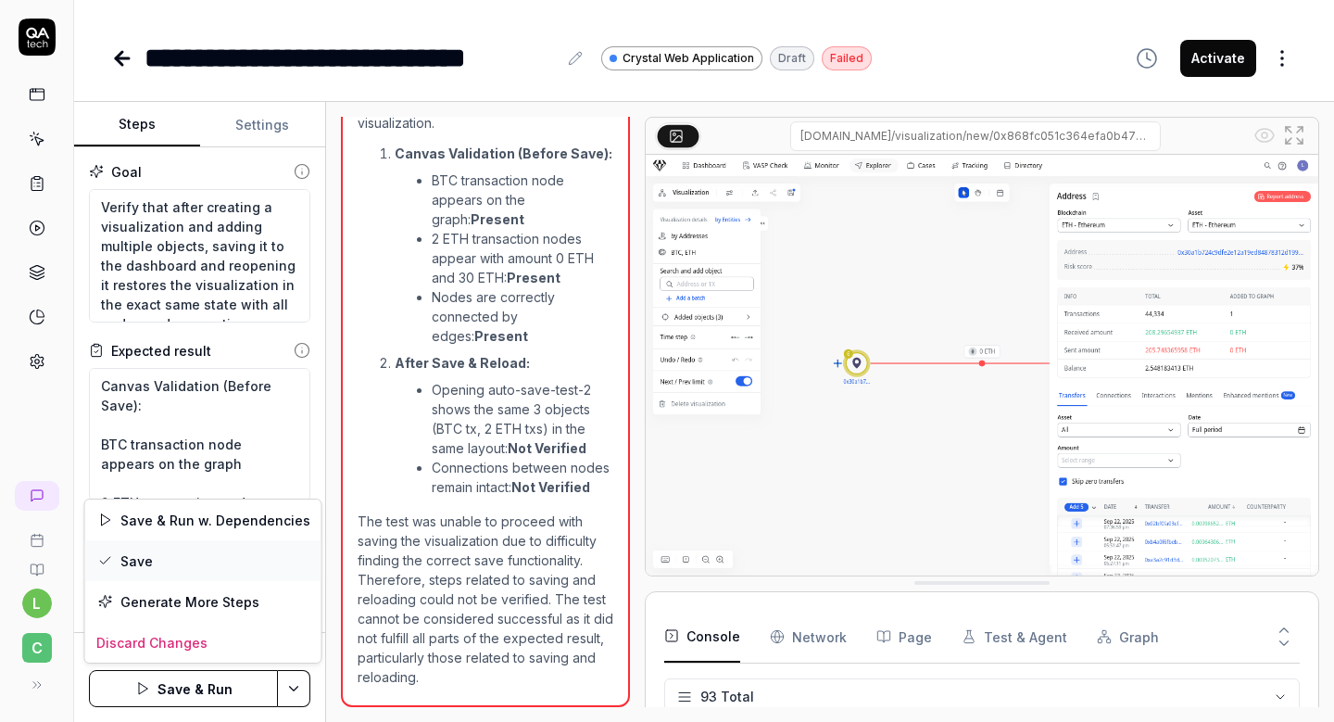
click at [170, 568] on div "Save" at bounding box center [203, 560] width 236 height 41
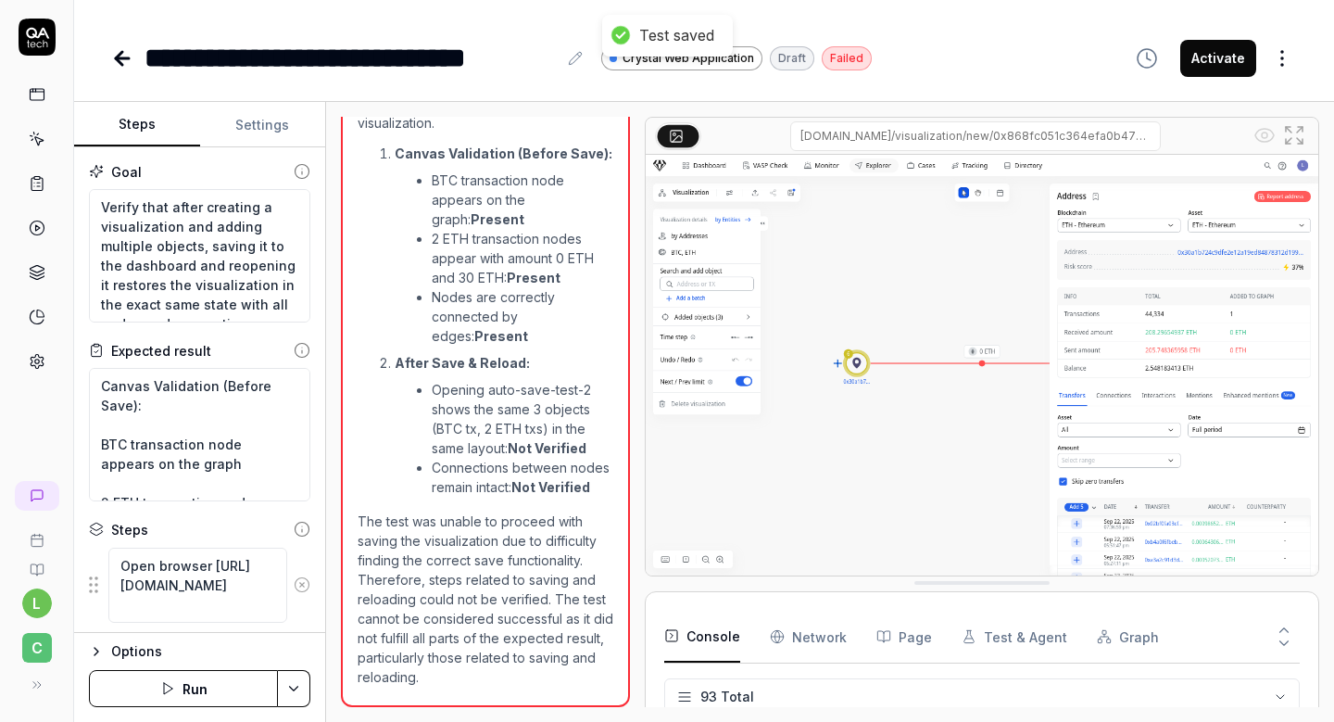
click at [170, 688] on icon "button" at bounding box center [167, 688] width 15 height 15
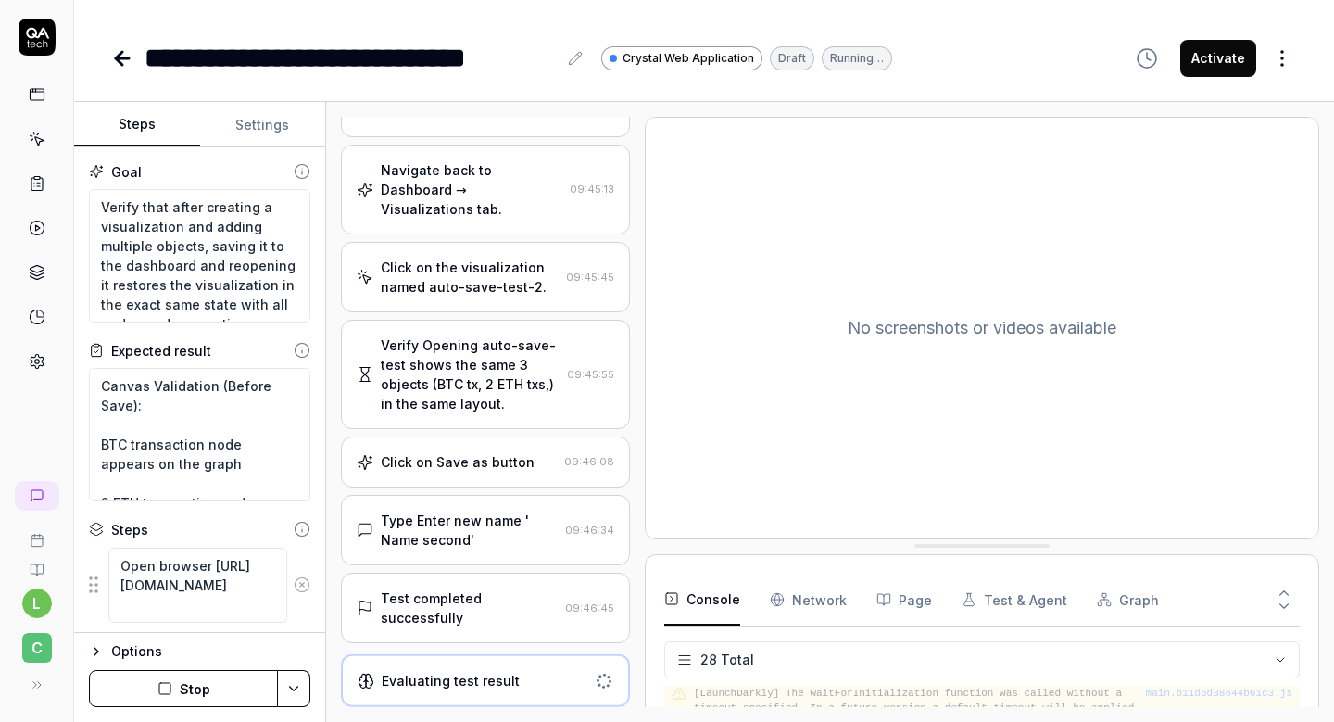
scroll to position [1083, 0]
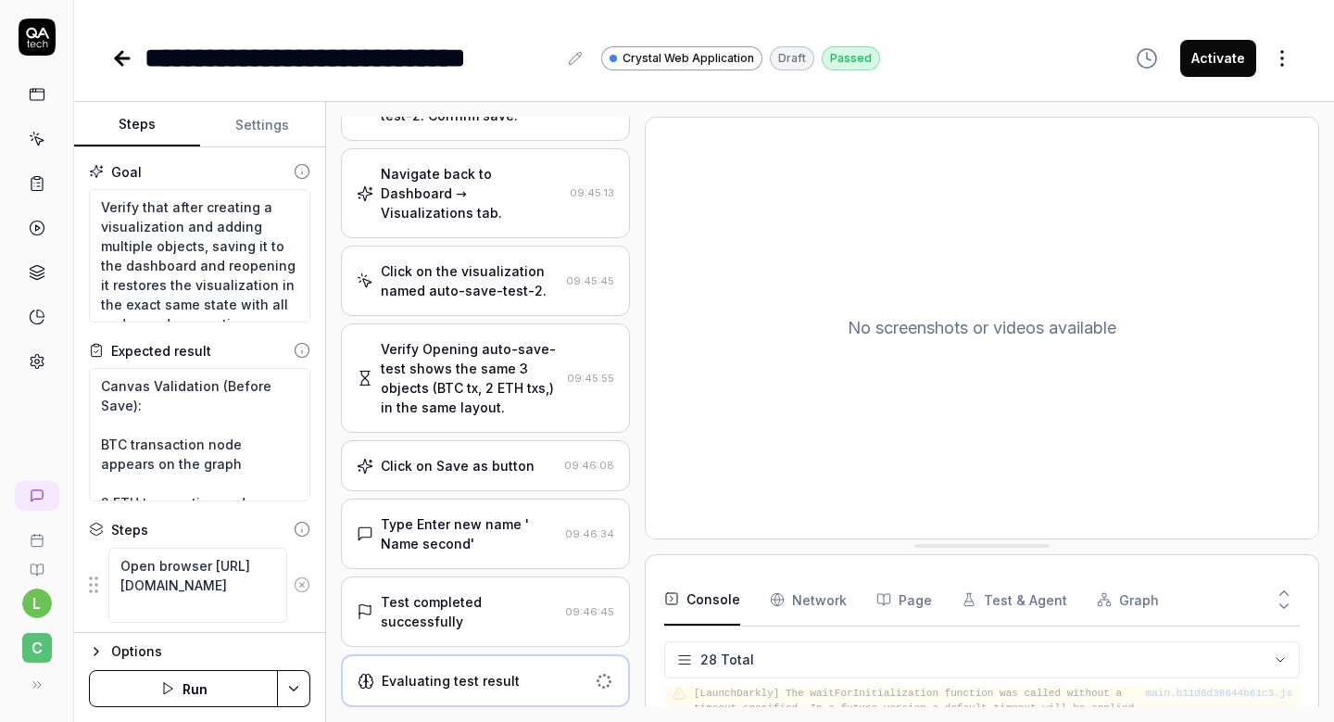
type textarea "*"
